Goal: Transaction & Acquisition: Purchase product/service

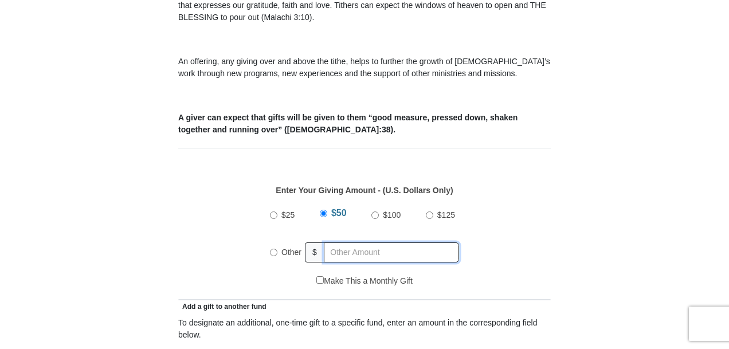
click at [376, 242] on input "text" at bounding box center [391, 252] width 135 height 20
radio input "true"
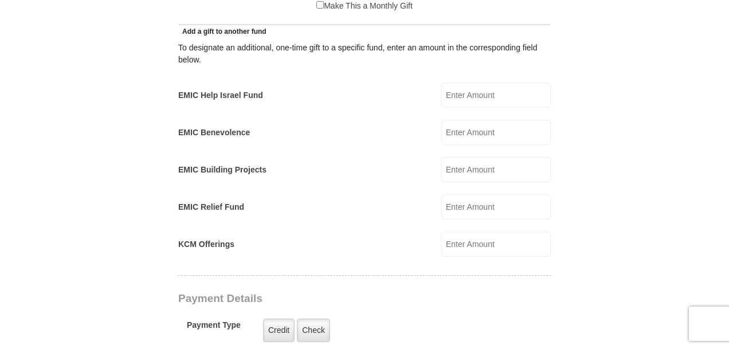
scroll to position [650, 0]
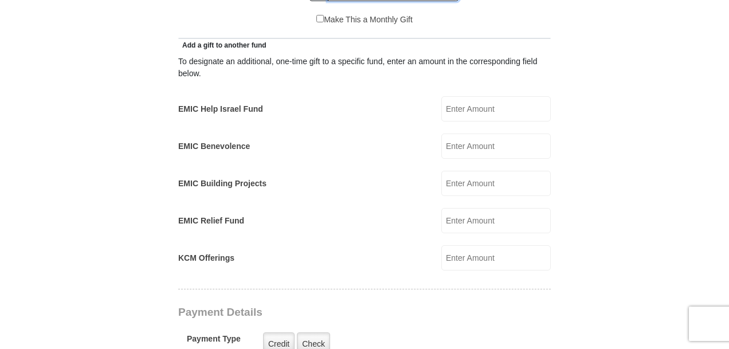
type input "55.00"
click at [527, 99] on input "EMIC Help Israel Fund" at bounding box center [495, 108] width 109 height 25
type input "45.00"
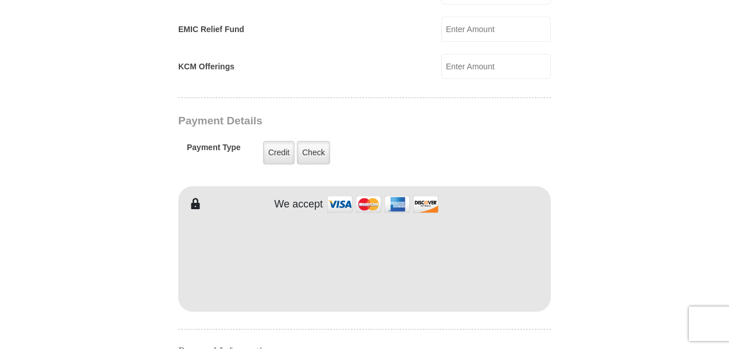
scroll to position [885, 0]
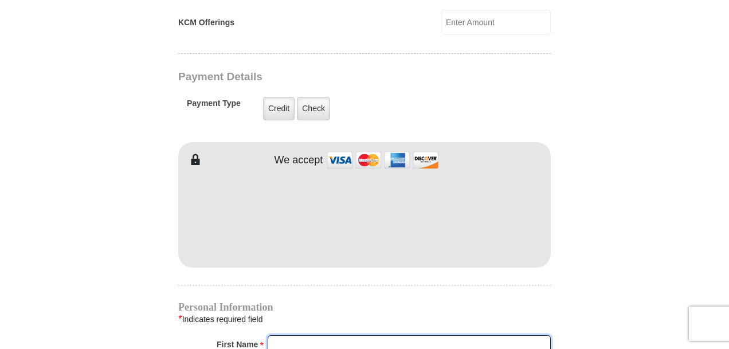
type input "[PERSON_NAME]"
type input "Chatterton"
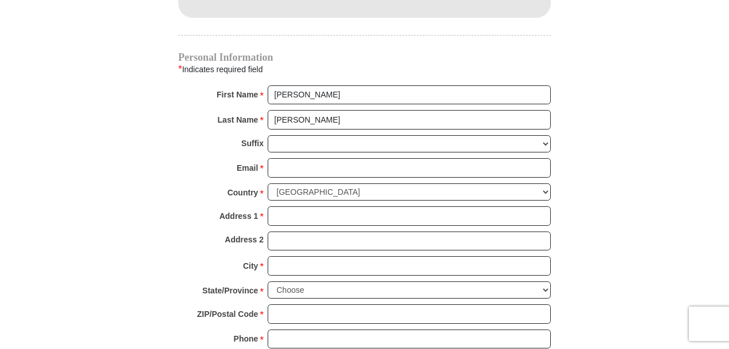
scroll to position [1138, 0]
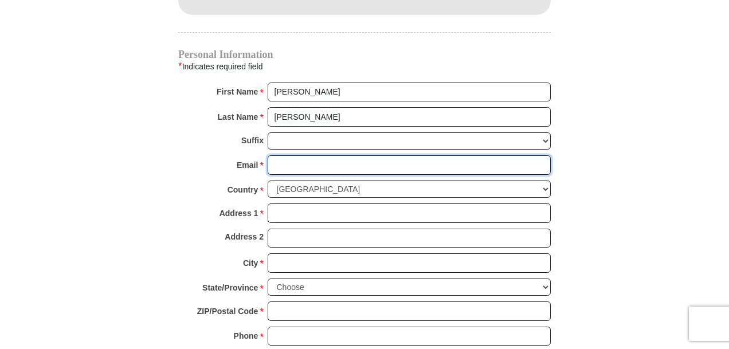
click at [400, 155] on input "Email *" at bounding box center [408, 164] width 283 height 19
drag, startPoint x: 399, startPoint y: 152, endPoint x: 393, endPoint y: 191, distance: 38.8
click at [393, 191] on div "Personal Information * Indicates required field First Name * Stephen Please ent…" at bounding box center [364, 203] width 372 height 307
type input "stchatt65@gmail.com"
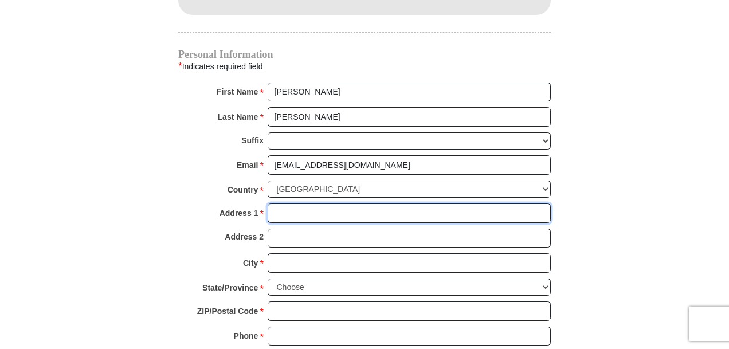
type input "317 ASH COURT"
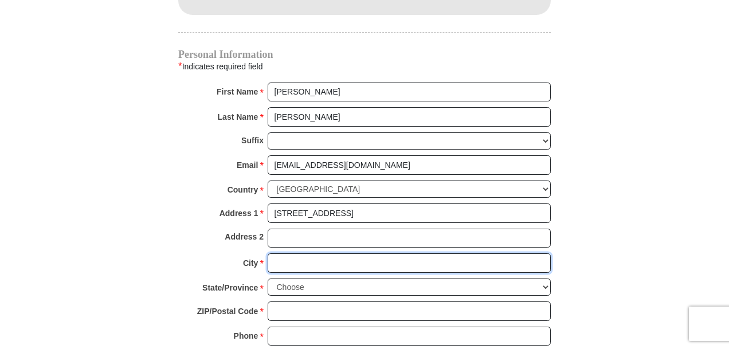
type input "DE KALB"
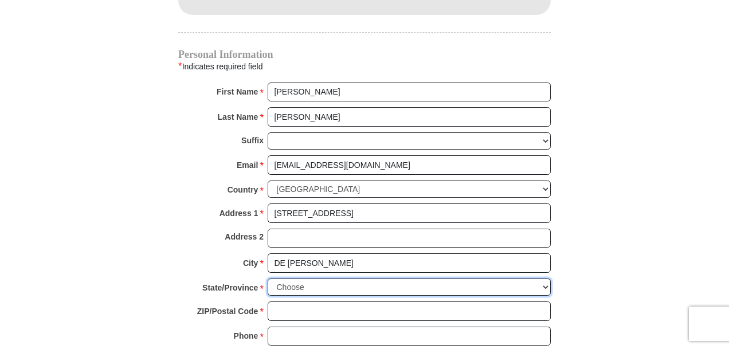
select select "IL"
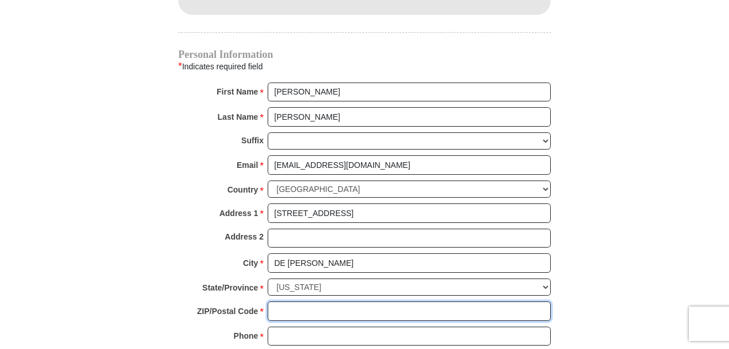
type input "60115"
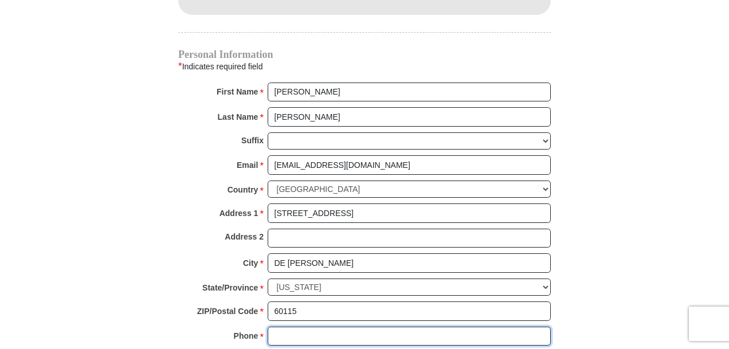
type input "9362304676"
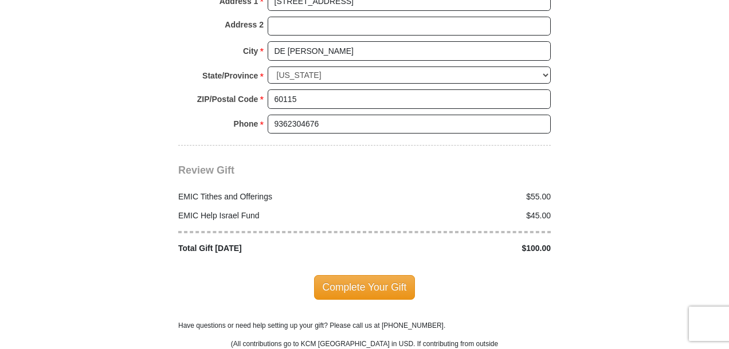
scroll to position [1391, 0]
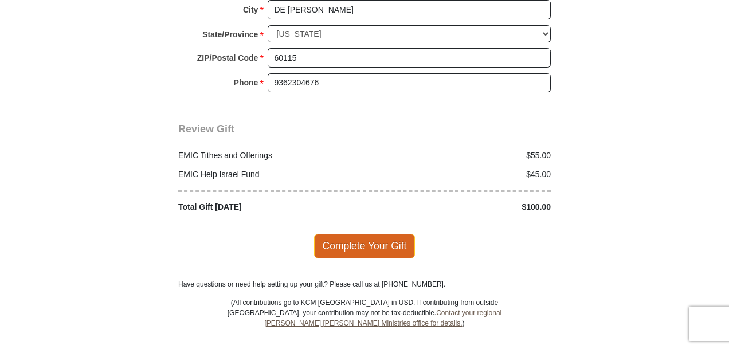
click at [373, 234] on span "Complete Your Gift" at bounding box center [364, 246] width 101 height 24
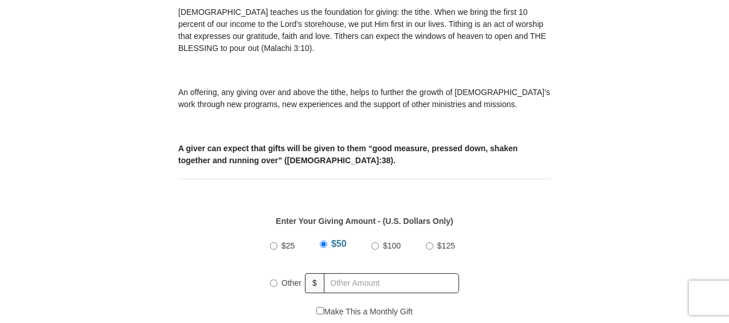
scroll to position [395, 0]
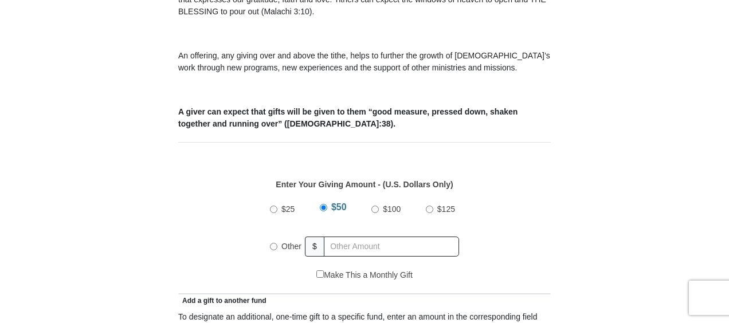
click at [376, 206] on input "$100" at bounding box center [374, 209] width 7 height 7
radio input "true"
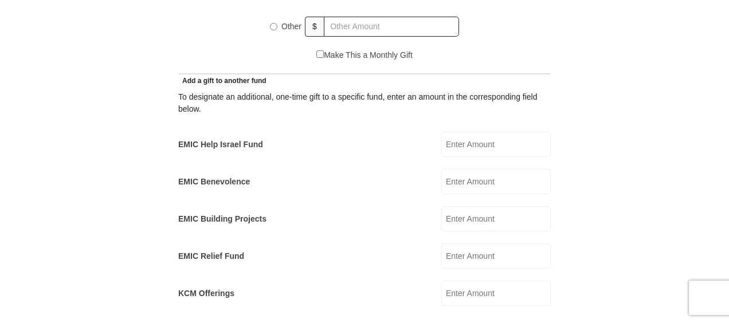
scroll to position [617, 0]
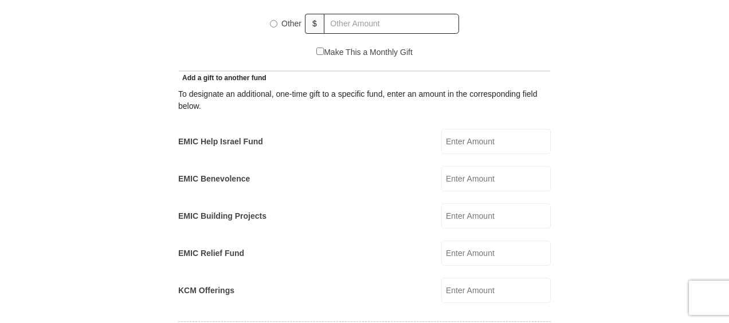
click at [512, 129] on input "EMIC Help Israel Fund" at bounding box center [495, 141] width 109 height 25
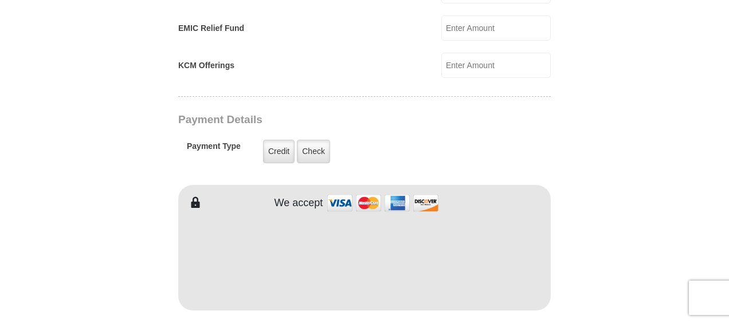
scroll to position [854, 0]
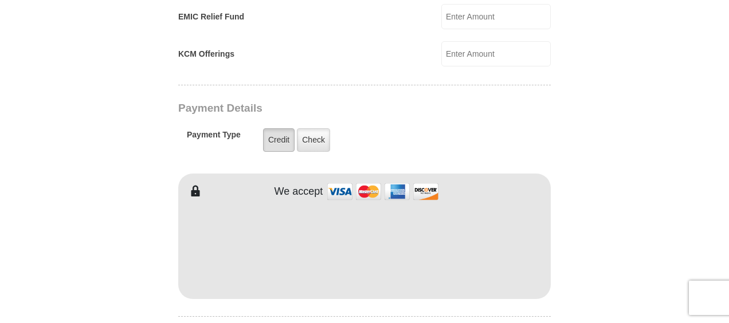
type input "27.00"
click at [279, 128] on label "Credit" at bounding box center [279, 139] width 32 height 23
click at [0, 0] on input "Credit" at bounding box center [0, 0] width 0 height 0
type input "Stephen"
type input "Chatterton"
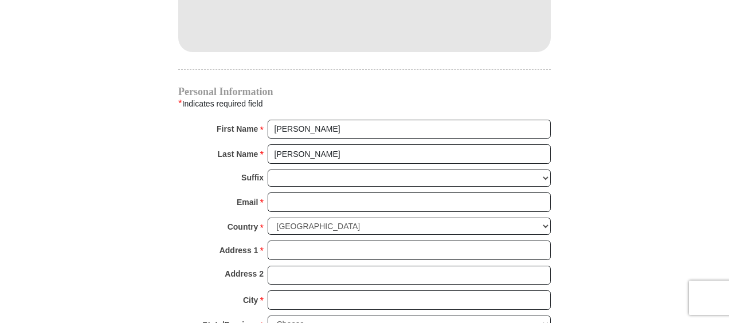
scroll to position [1138, 0]
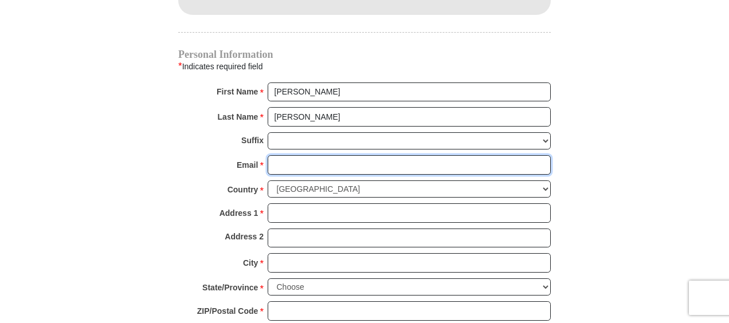
click at [404, 155] on input "Email *" at bounding box center [408, 164] width 283 height 19
type input "stchatt65@gmail.com"
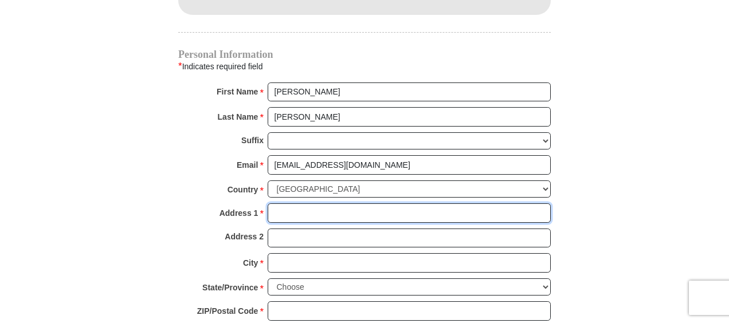
type input "317 ASH COURT"
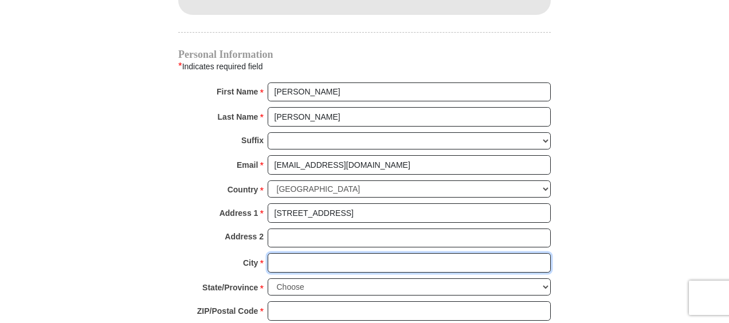
type input "DE KALB"
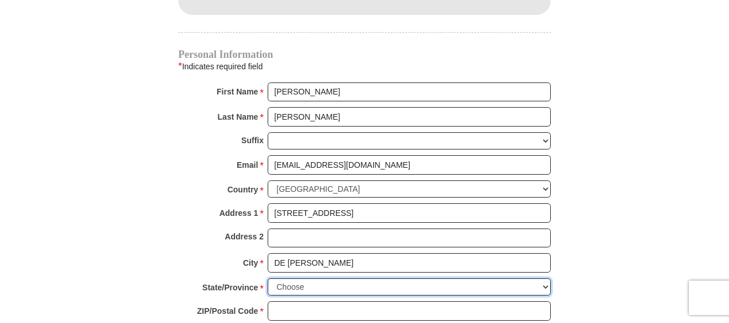
select select "IL"
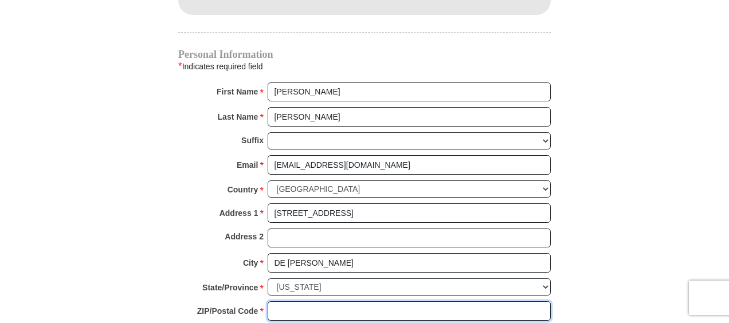
type input "60115"
type input "9362304676"
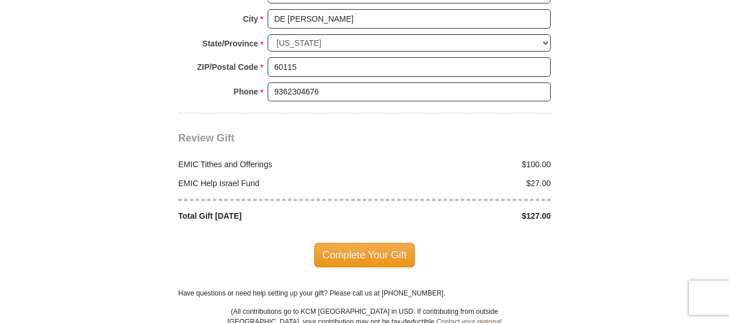
scroll to position [1393, 0]
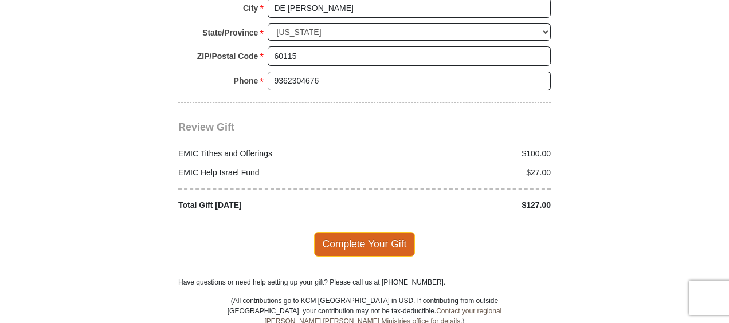
click at [376, 232] on span "Complete Your Gift" at bounding box center [364, 244] width 101 height 24
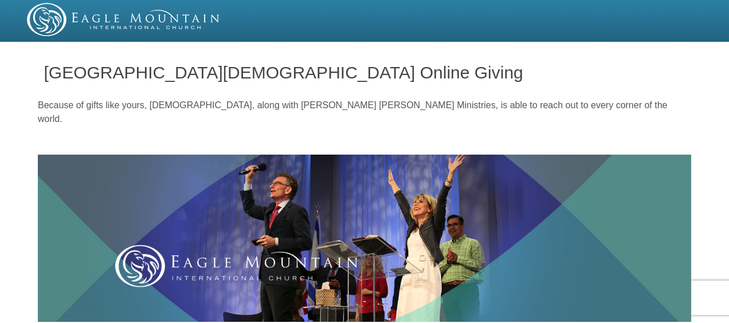
scroll to position [424, 0]
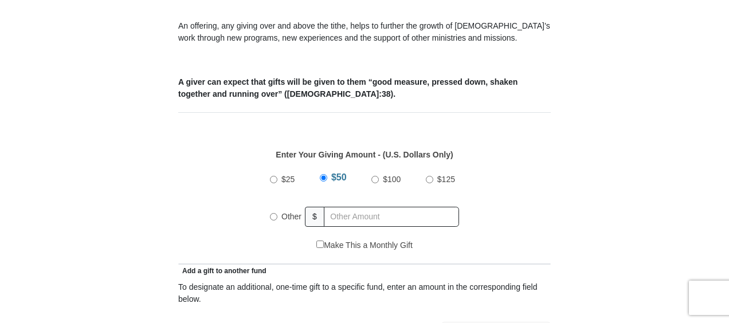
click at [376, 176] on input "$100" at bounding box center [374, 179] width 7 height 7
radio input "true"
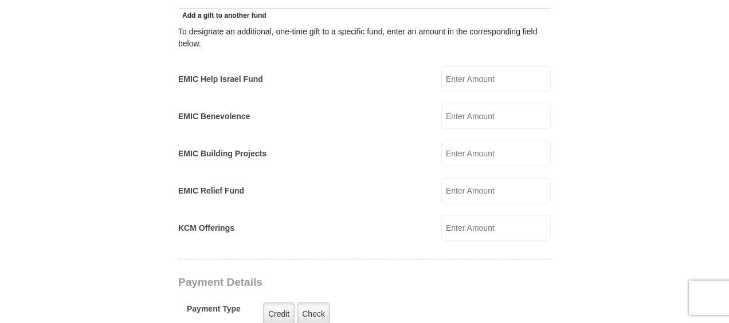
scroll to position [709, 0]
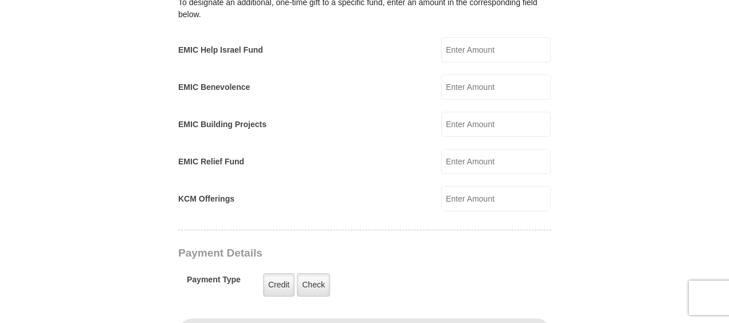
click at [530, 40] on input "EMIC Help Israel Fund" at bounding box center [495, 49] width 109 height 25
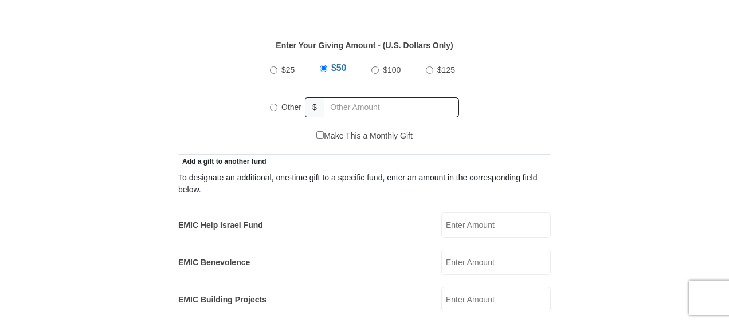
click at [376, 66] on input "$100" at bounding box center [374, 69] width 7 height 7
radio input "true"
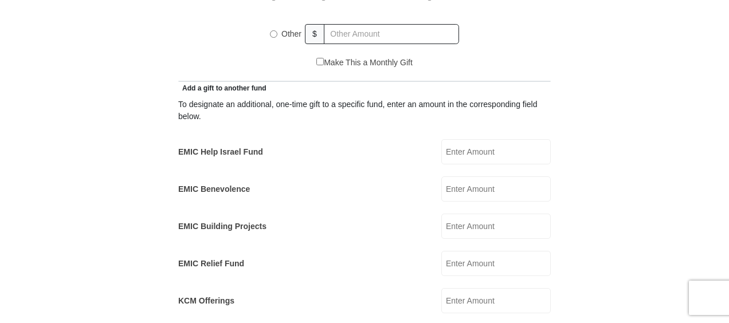
scroll to position [588, 0]
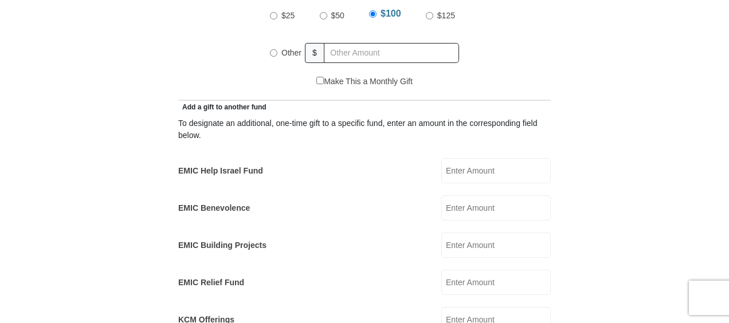
click at [525, 158] on input "EMIC Help Israel Fund" at bounding box center [495, 170] width 109 height 25
type input "27.00"
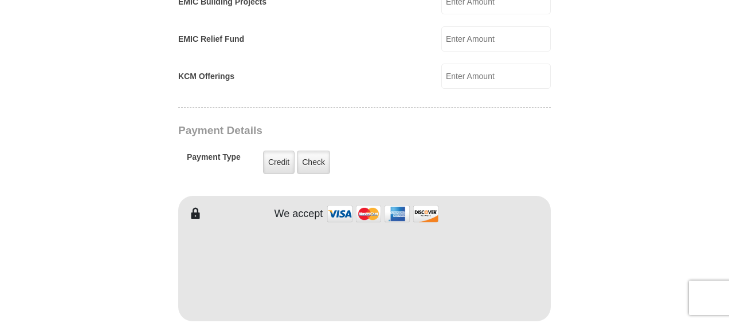
scroll to position [835, 0]
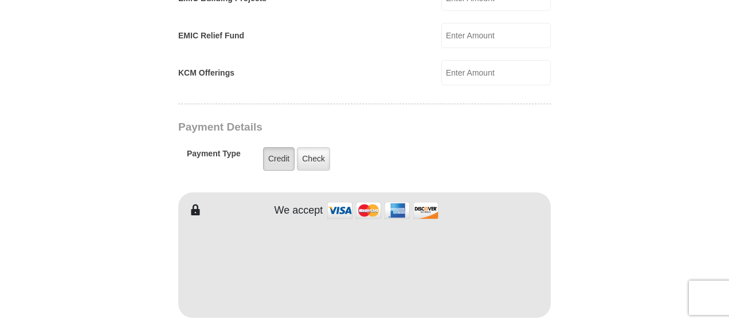
click at [278, 147] on label "Credit" at bounding box center [279, 158] width 32 height 23
click at [0, 0] on input "Credit" at bounding box center [0, 0] width 0 height 0
type input "Stephen"
type input "Chatterton"
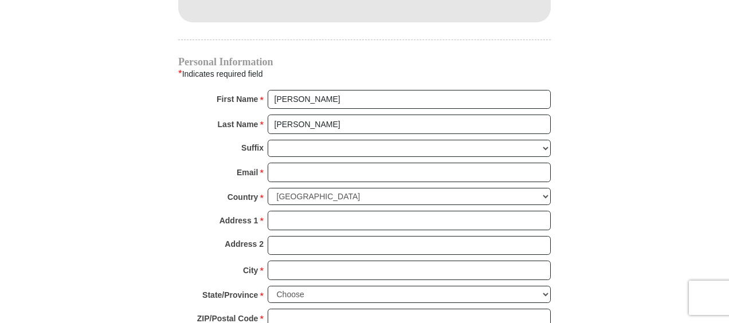
scroll to position [1135, 0]
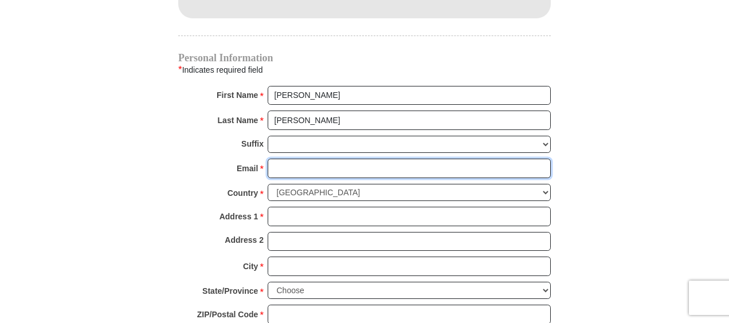
click at [415, 159] on input "Email *" at bounding box center [408, 168] width 283 height 19
type input "stchatt65@gmail.com"
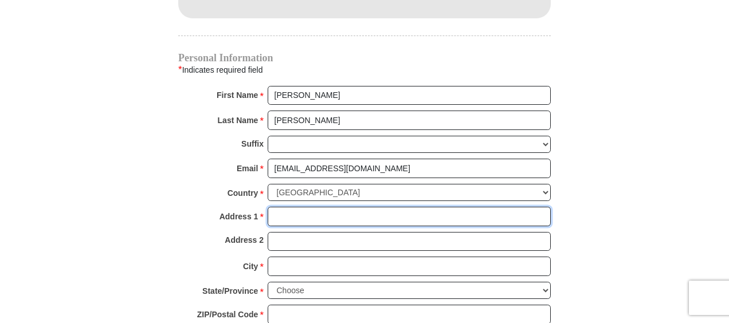
type input "317 ASH COURT"
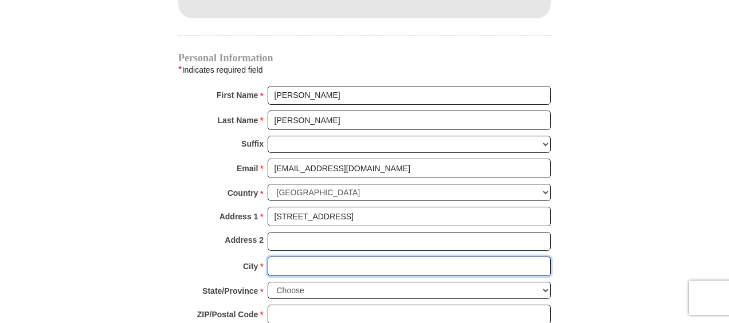
type input "DE KALB"
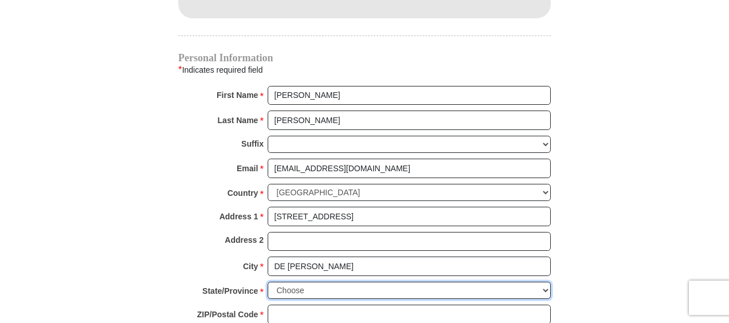
select select "IL"
type input "60115"
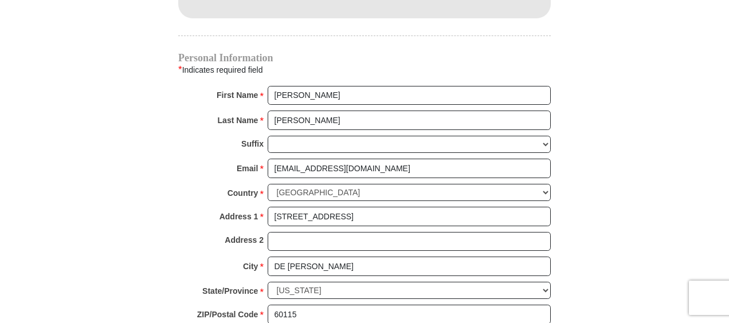
type input "9362304676"
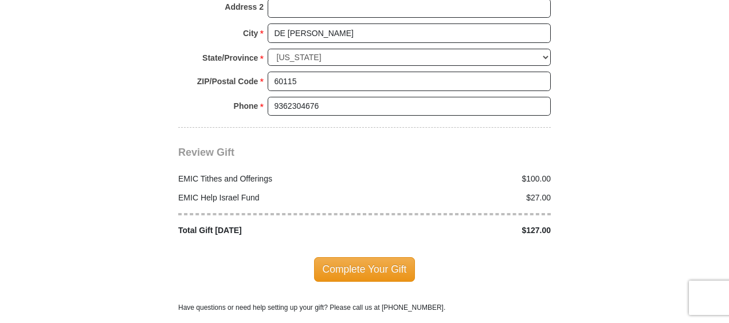
scroll to position [1371, 0]
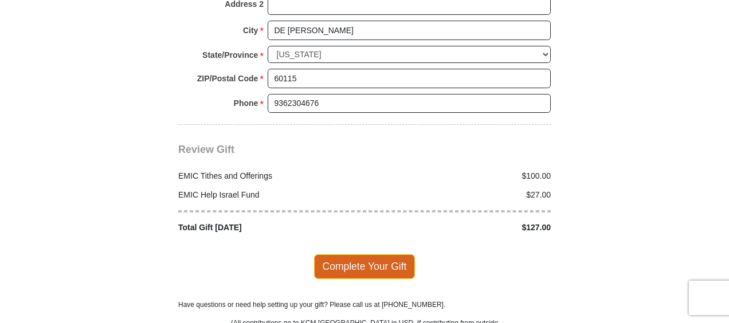
click at [357, 254] on span "Complete Your Gift" at bounding box center [364, 266] width 101 height 24
